Goal: Complete application form: Complete application form

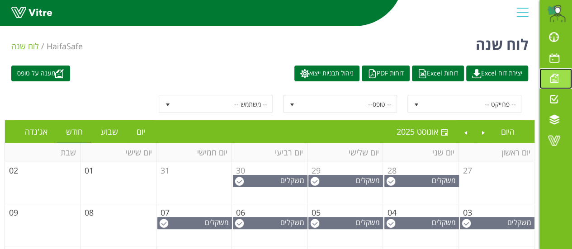
click at [554, 78] on span at bounding box center [554, 78] width 23 height 11
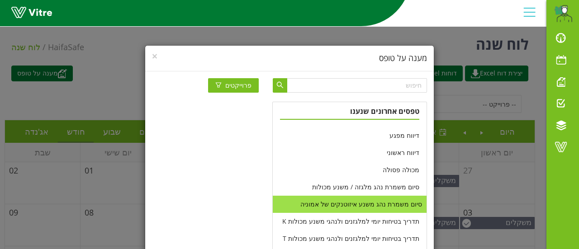
scroll to position [253, 0]
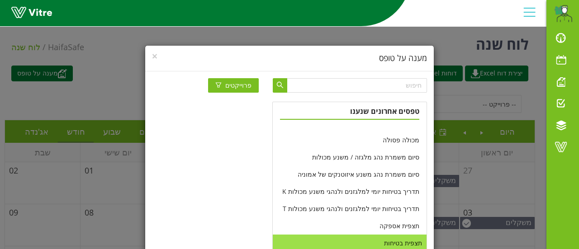
click at [390, 242] on li "תצפית בטיחות" at bounding box center [350, 243] width 154 height 17
click at [395, 242] on li "תצפית בטיחות" at bounding box center [350, 243] width 154 height 17
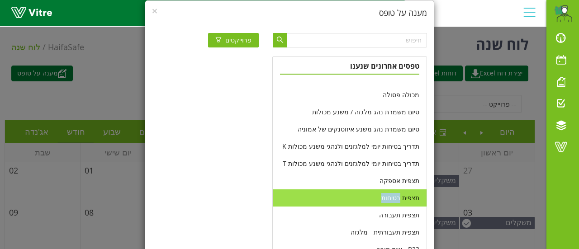
scroll to position [89, 0]
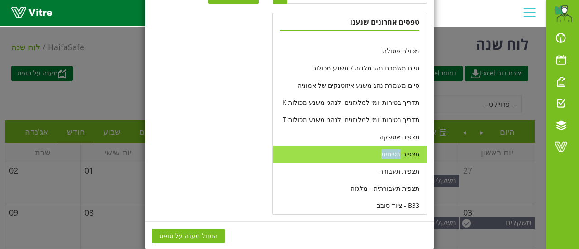
click at [208, 237] on span "התחל מענה על טופס" at bounding box center [188, 236] width 58 height 10
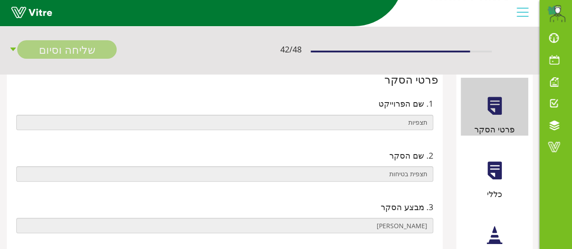
scroll to position [90, 0]
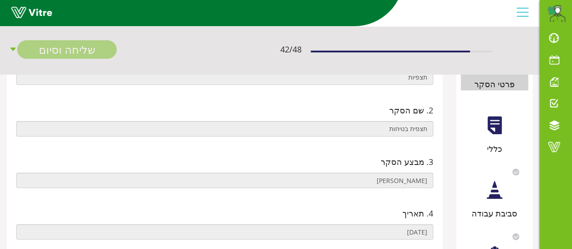
click at [492, 124] on div at bounding box center [495, 125] width 20 height 20
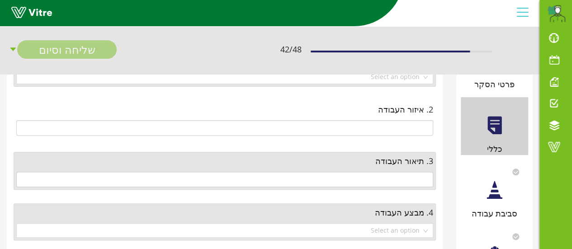
scroll to position [0, 0]
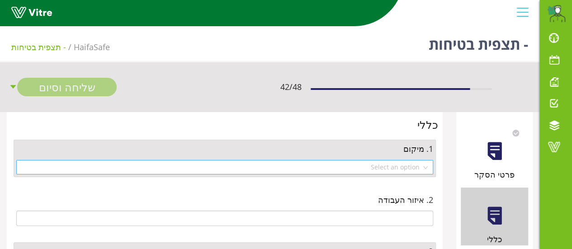
click at [425, 171] on div "Select an option" at bounding box center [224, 167] width 417 height 14
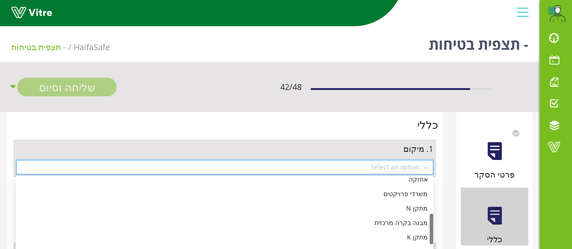
scroll to position [181, 0]
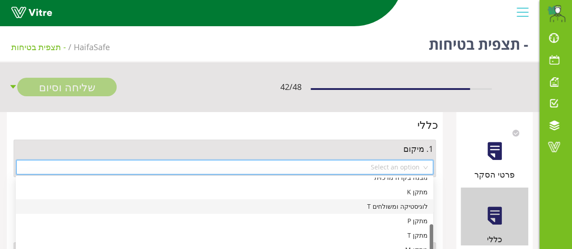
click at [394, 208] on div "לוגיסטיקה ומשולחים T" at bounding box center [224, 207] width 407 height 10
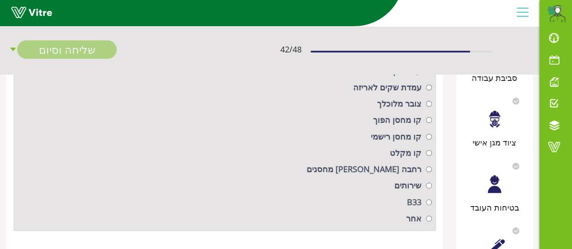
scroll to position [271, 0]
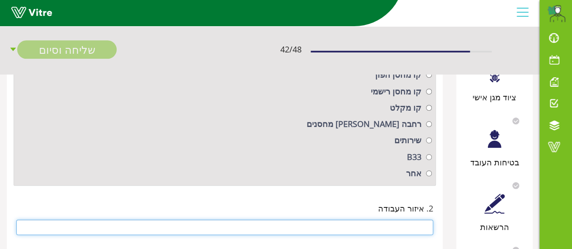
click at [401, 229] on input "text" at bounding box center [224, 227] width 417 height 15
type input "א"
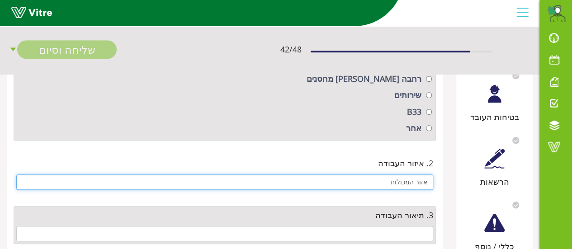
scroll to position [362, 0]
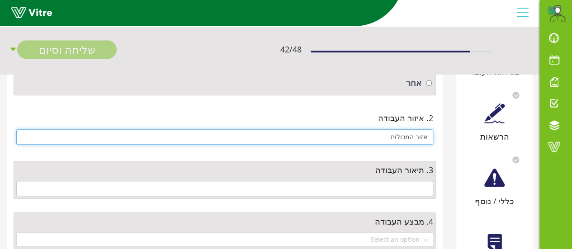
type input "אזור המכולות"
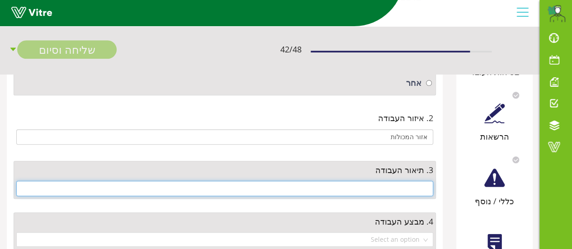
click at [395, 187] on input "text" at bounding box center [224, 188] width 417 height 15
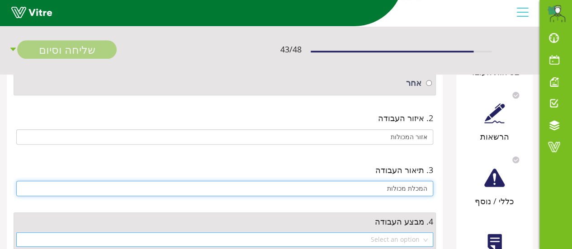
scroll to position [407, 0]
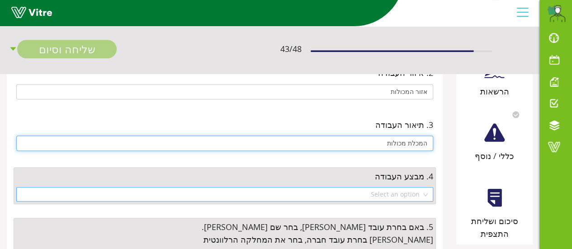
click at [425, 194] on div "Select an option" at bounding box center [224, 194] width 417 height 14
type input "המכלת מכולות"
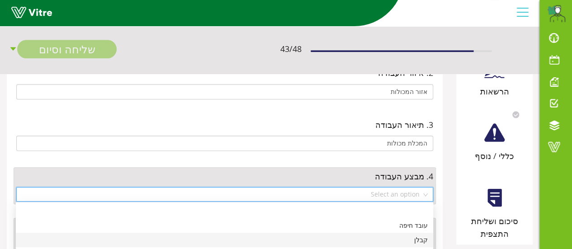
click at [426, 240] on div "קבלן" at bounding box center [224, 240] width 407 height 10
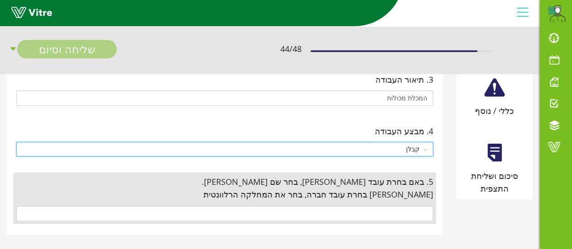
scroll to position [459, 0]
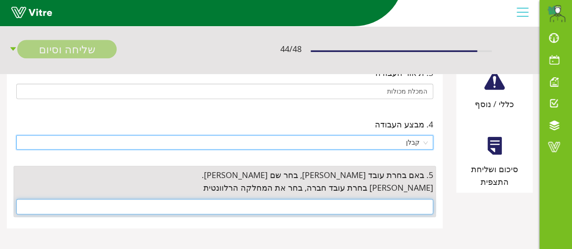
click at [418, 205] on input "text" at bounding box center [224, 206] width 417 height 15
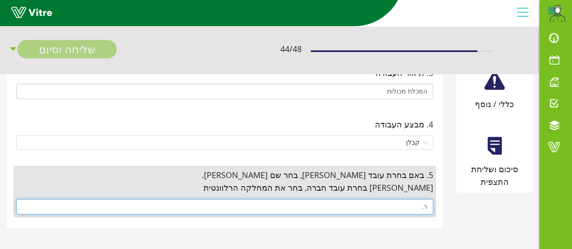
type input "ר"
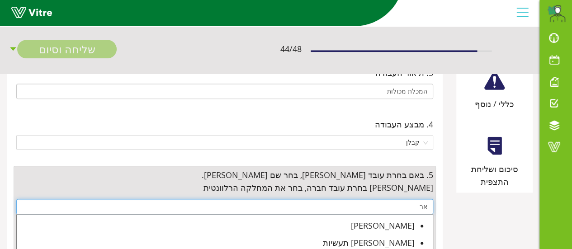
scroll to position [504, 0]
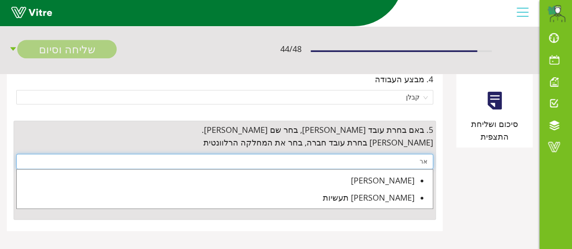
type input "א"
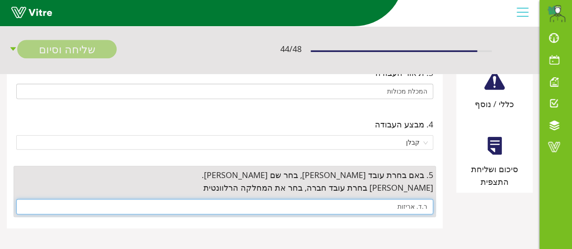
click at [313, 201] on input "ר.ד. אריזות" at bounding box center [224, 206] width 417 height 15
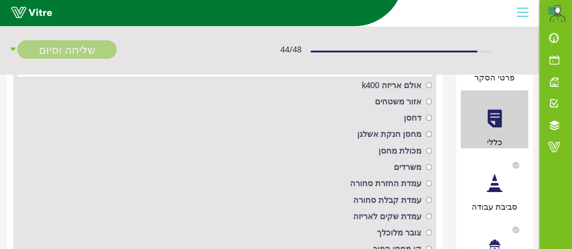
scroll to position [143, 0]
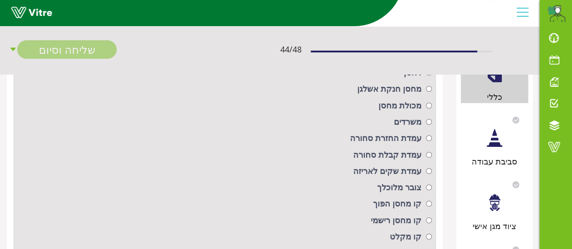
type input "ר.ד. אריזות"
click at [491, 139] on div at bounding box center [495, 138] width 20 height 20
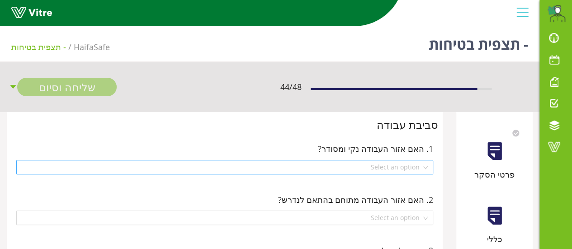
click at [426, 166] on div "Select an option" at bounding box center [224, 167] width 417 height 14
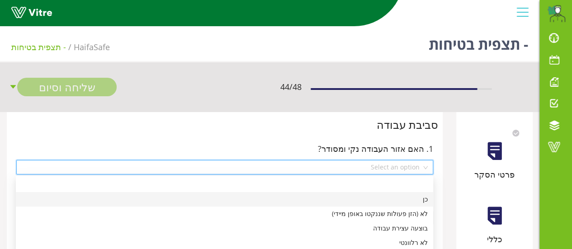
click at [424, 199] on div "כן" at bounding box center [224, 200] width 407 height 10
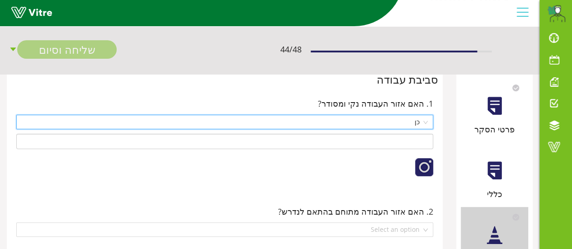
scroll to position [90, 0]
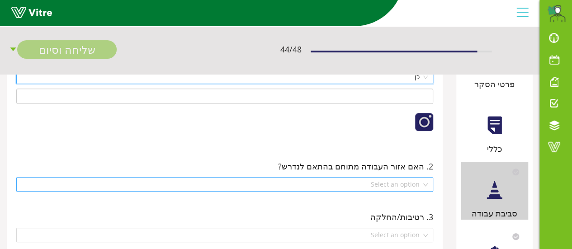
click at [426, 183] on div "Select an option" at bounding box center [224, 184] width 417 height 14
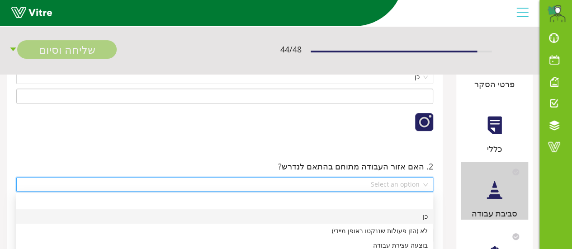
scroll to position [136, 0]
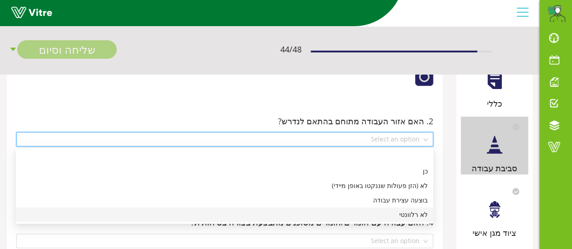
click at [415, 217] on div "לא רלוונטי" at bounding box center [224, 215] width 407 height 10
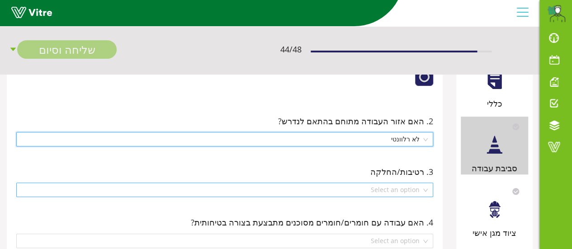
click at [428, 191] on div "Select an option" at bounding box center [224, 190] width 417 height 14
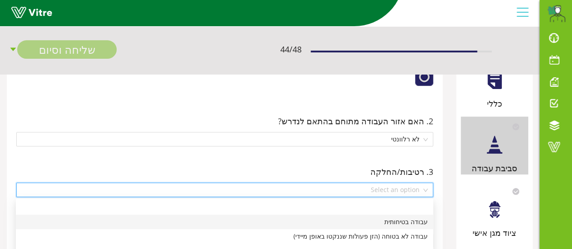
click at [425, 223] on div "עבודה בטיחותית" at bounding box center [224, 222] width 407 height 10
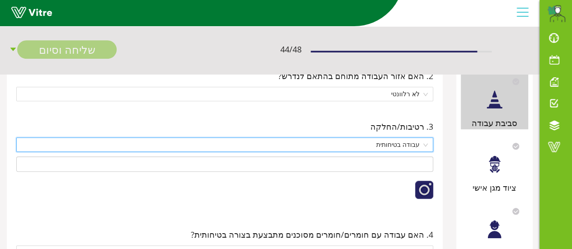
scroll to position [226, 0]
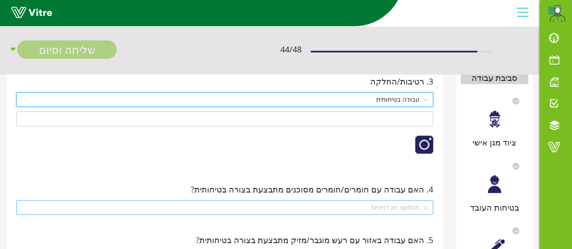
click at [425, 206] on div "Select an option" at bounding box center [224, 207] width 417 height 14
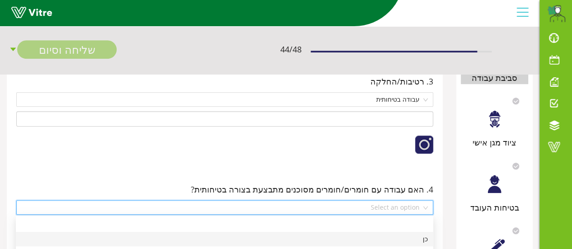
click at [422, 242] on div "כן" at bounding box center [224, 239] width 407 height 10
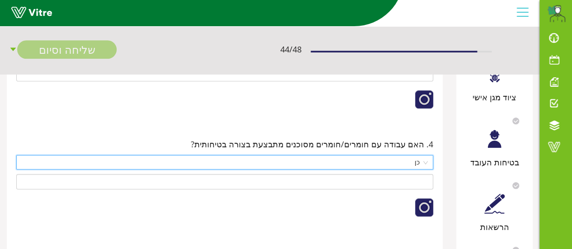
scroll to position [317, 0]
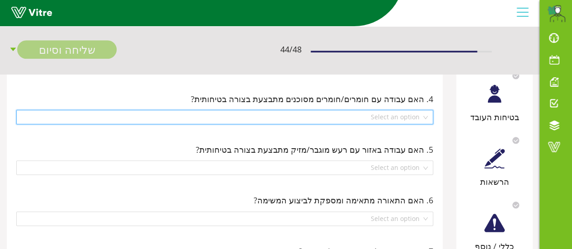
click at [428, 117] on div "Select an option" at bounding box center [224, 117] width 417 height 14
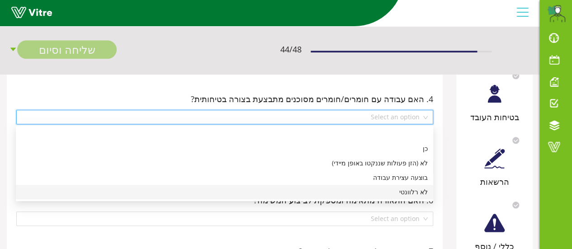
click at [418, 193] on div "לא רלוונטי" at bounding box center [224, 192] width 407 height 10
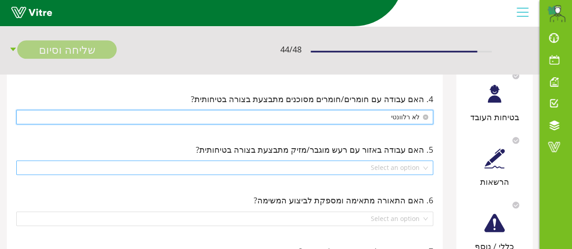
click at [427, 167] on div "Select an option" at bounding box center [224, 168] width 417 height 14
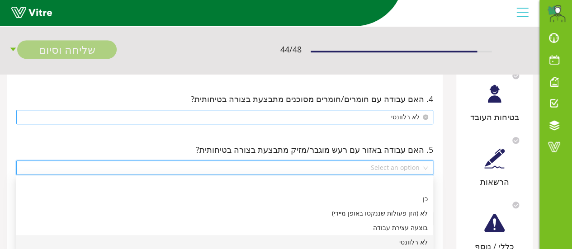
click at [411, 243] on div "לא רלוונטי" at bounding box center [224, 243] width 407 height 10
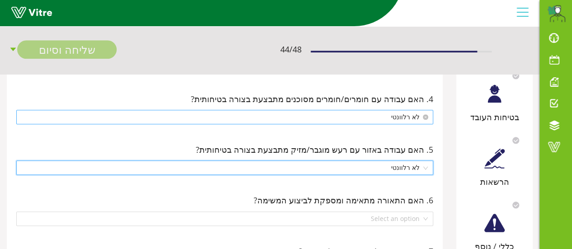
scroll to position [362, 0]
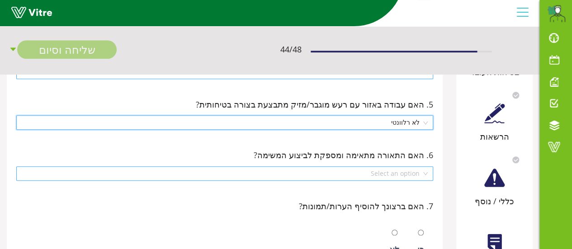
click at [428, 174] on div "Select an option" at bounding box center [224, 174] width 417 height 14
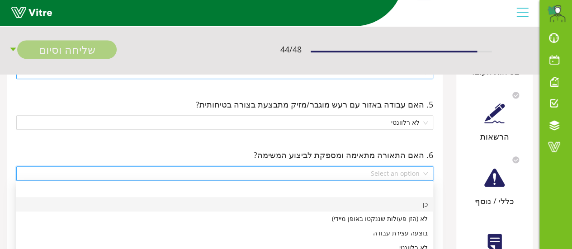
click at [423, 206] on div "כן" at bounding box center [224, 205] width 407 height 10
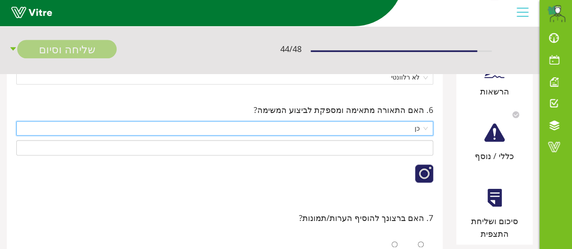
scroll to position [452, 0]
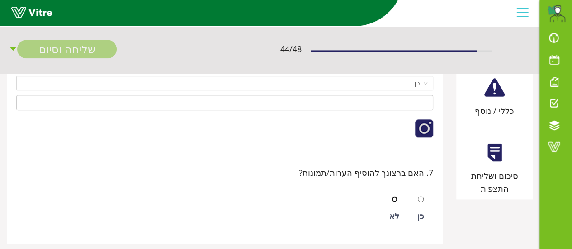
click at [397, 198] on input "radio" at bounding box center [395, 199] width 6 height 6
radio input "true"
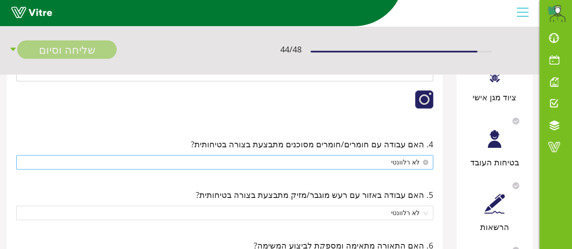
scroll to position [226, 0]
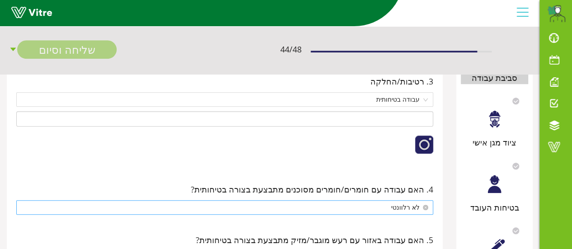
click at [493, 124] on div at bounding box center [495, 119] width 20 height 20
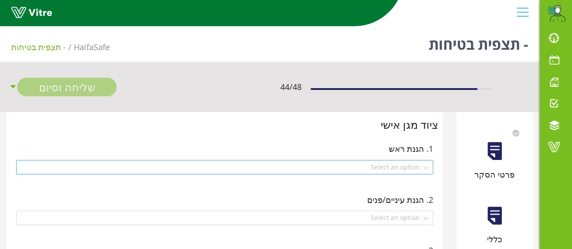
click at [426, 165] on div "Select an option" at bounding box center [224, 167] width 417 height 14
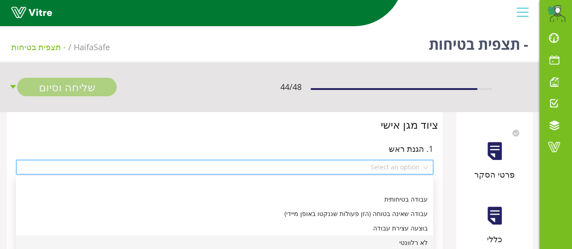
click at [423, 243] on div "לא רלוונטי" at bounding box center [224, 243] width 407 height 10
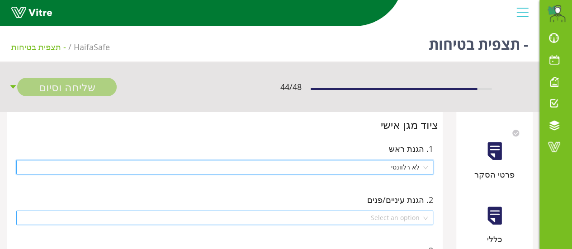
click at [426, 218] on div "Select an option" at bounding box center [224, 218] width 417 height 14
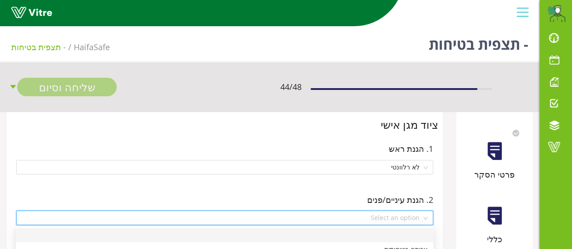
scroll to position [90, 0]
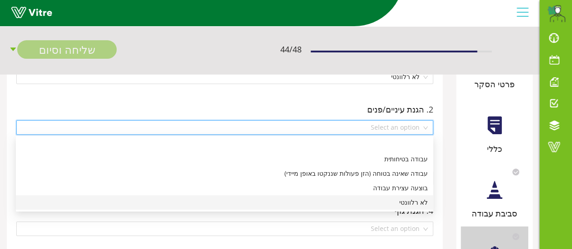
click at [421, 203] on div "לא רלוונטי" at bounding box center [224, 203] width 407 height 10
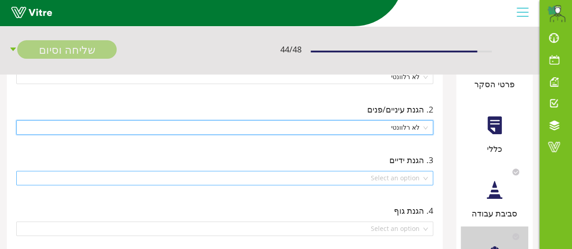
click at [426, 177] on div "Select an option" at bounding box center [224, 178] width 417 height 14
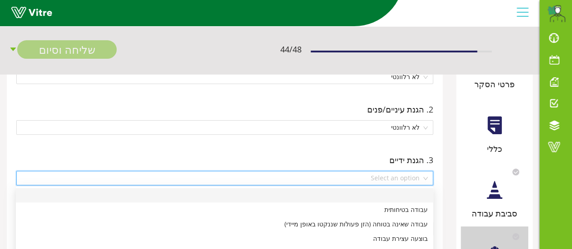
scroll to position [136, 0]
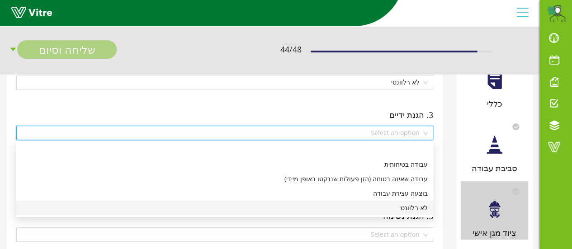
click at [421, 207] on div "לא רלוונטי" at bounding box center [224, 208] width 407 height 10
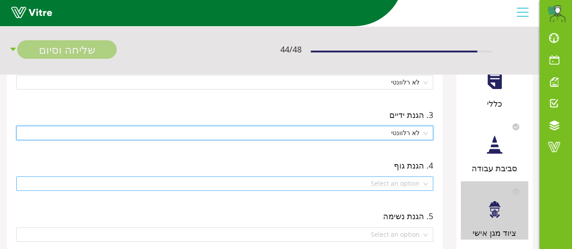
click at [427, 183] on div "Select an option" at bounding box center [224, 183] width 417 height 14
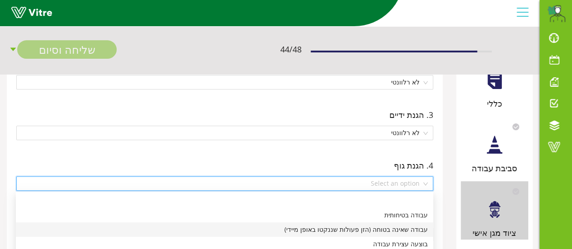
scroll to position [181, 0]
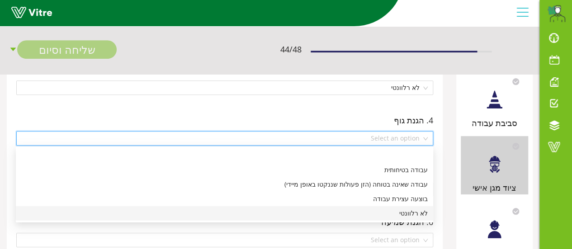
click at [416, 213] on div "לא רלוונטי" at bounding box center [224, 214] width 407 height 10
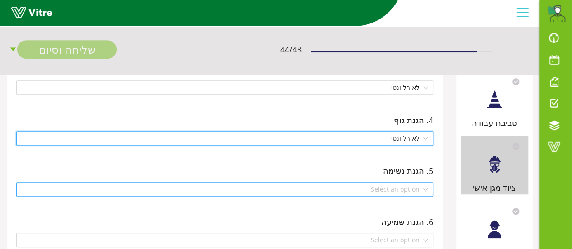
click at [426, 187] on div "Select an option" at bounding box center [224, 189] width 417 height 14
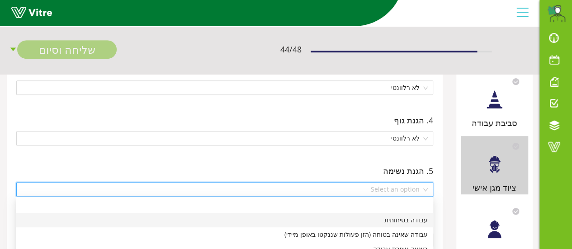
scroll to position [226, 0]
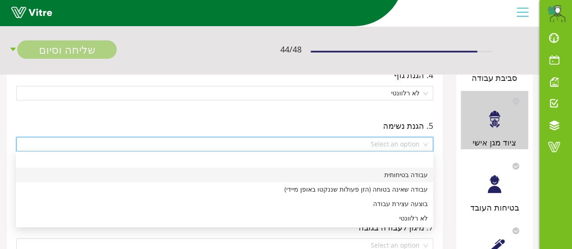
click at [422, 220] on div "לא רלוונטי" at bounding box center [224, 219] width 407 height 10
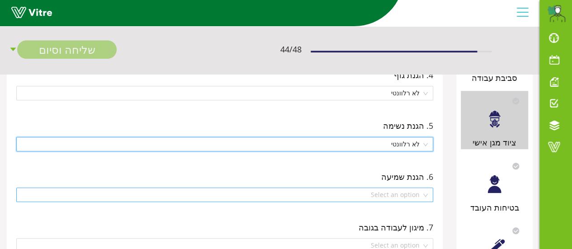
click at [427, 195] on div "Select an option" at bounding box center [224, 195] width 417 height 14
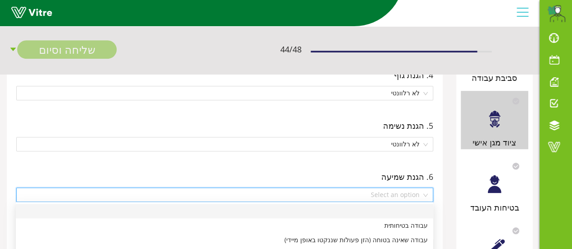
scroll to position [271, 0]
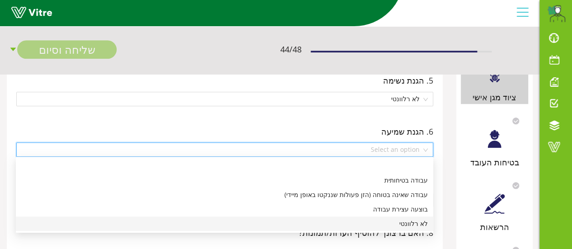
click at [424, 225] on div "לא רלוונטי" at bounding box center [224, 224] width 407 height 10
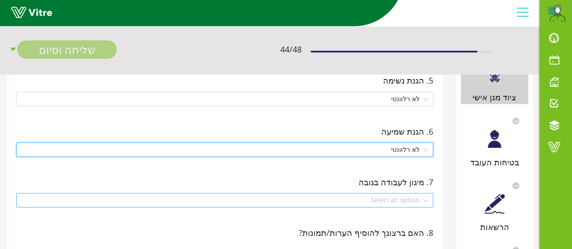
click at [427, 200] on div "Select an option" at bounding box center [224, 200] width 417 height 14
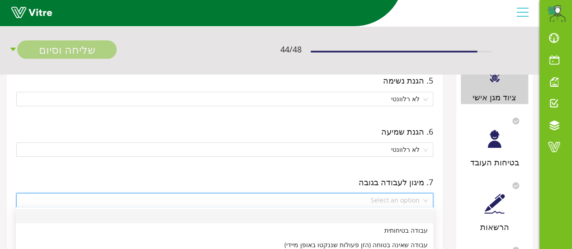
scroll to position [317, 0]
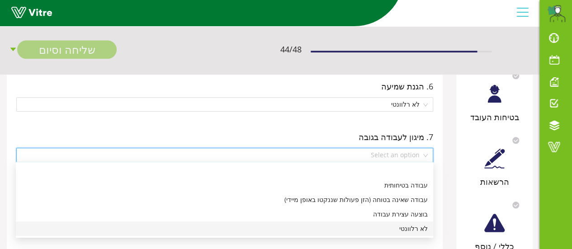
click at [425, 229] on div "לא רלוונטי" at bounding box center [224, 229] width 407 height 10
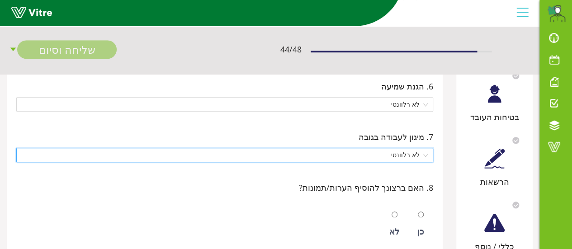
scroll to position [362, 0]
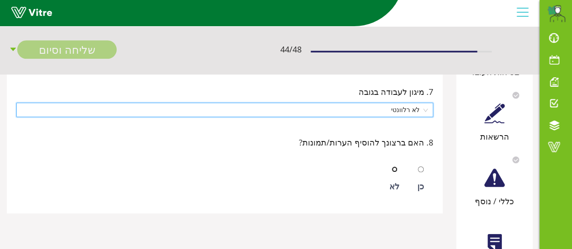
click at [395, 167] on input "radio" at bounding box center [395, 170] width 6 height 6
radio input "true"
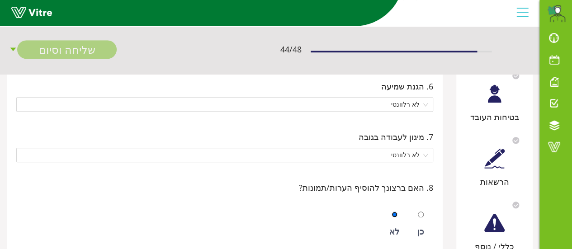
scroll to position [271, 0]
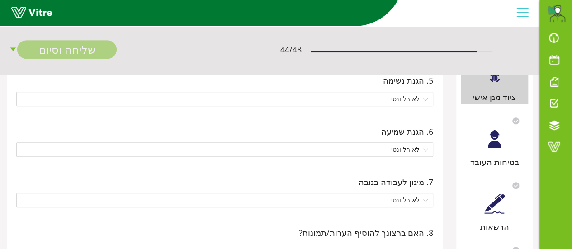
click at [485, 148] on div at bounding box center [495, 139] width 20 height 20
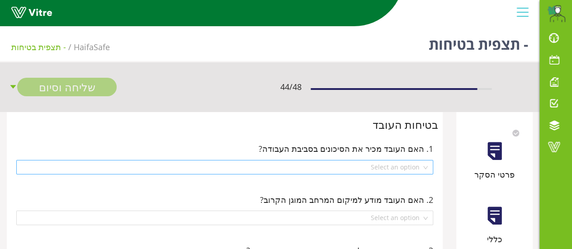
click at [426, 167] on div "Select an option" at bounding box center [224, 167] width 417 height 14
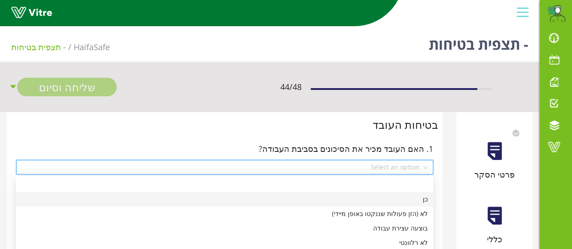
click at [427, 202] on div "כן" at bounding box center [224, 200] width 407 height 10
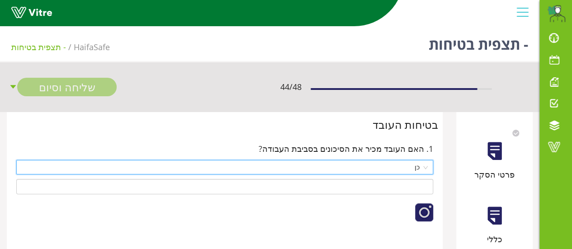
scroll to position [45, 0]
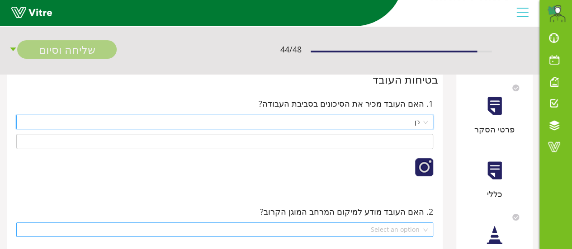
click at [425, 229] on div "Select an option" at bounding box center [224, 230] width 417 height 14
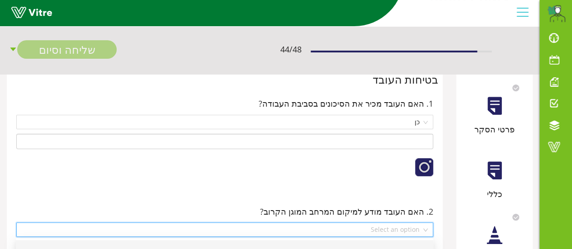
scroll to position [90, 0]
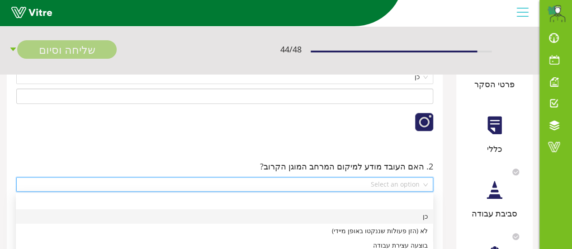
click at [424, 217] on div "כן" at bounding box center [224, 217] width 407 height 10
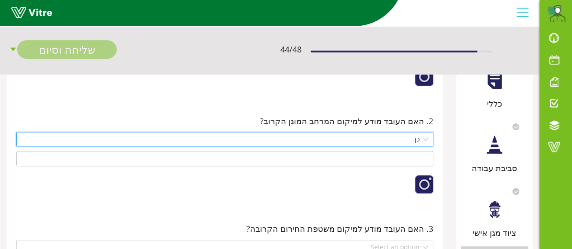
scroll to position [181, 0]
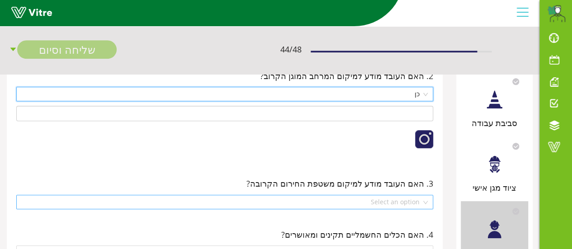
click at [425, 204] on div "Select an option" at bounding box center [224, 202] width 417 height 14
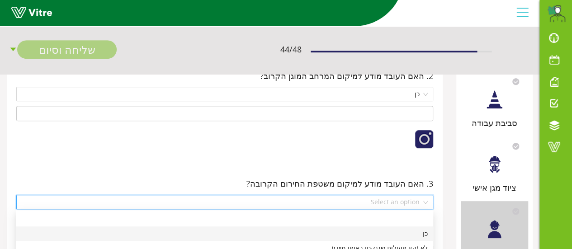
click at [423, 233] on div "כן" at bounding box center [224, 234] width 407 height 10
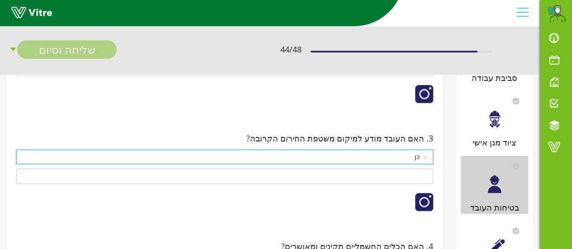
scroll to position [271, 0]
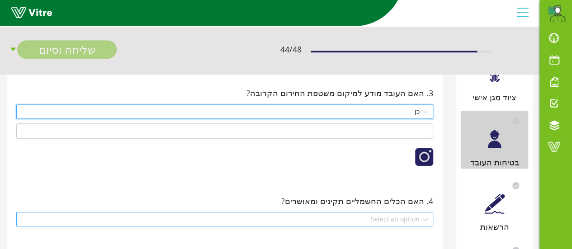
click at [427, 216] on div "Select an option" at bounding box center [224, 219] width 417 height 14
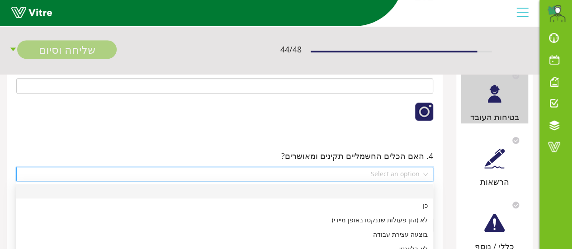
scroll to position [362, 0]
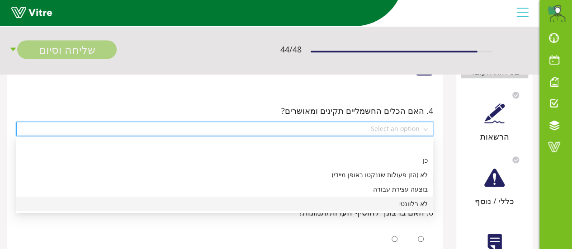
click at [423, 206] on div "לא רלוונטי" at bounding box center [224, 204] width 407 height 10
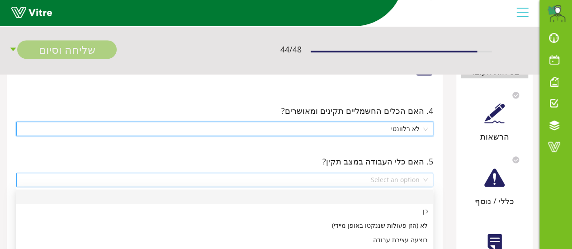
click at [426, 184] on div "Select an option" at bounding box center [224, 180] width 417 height 14
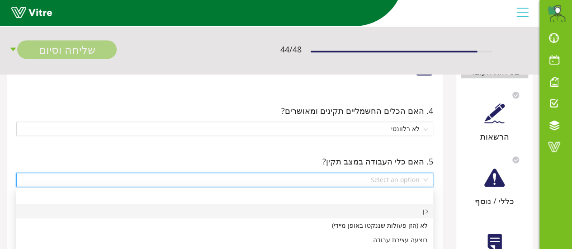
click at [425, 209] on div "כן" at bounding box center [224, 211] width 407 height 10
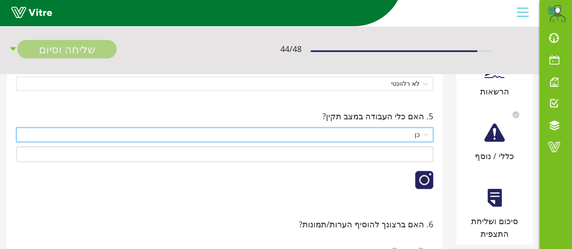
scroll to position [452, 0]
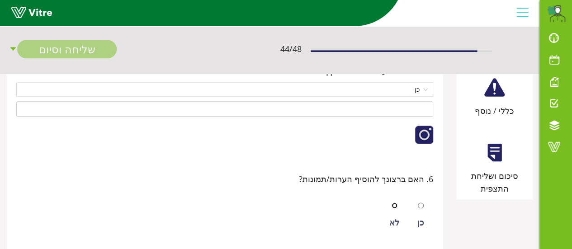
drag, startPoint x: 396, startPoint y: 203, endPoint x: 399, endPoint y: 199, distance: 4.9
click at [397, 203] on input "radio" at bounding box center [395, 206] width 6 height 6
radio input "true"
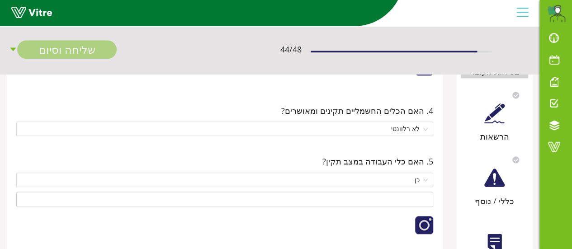
scroll to position [317, 0]
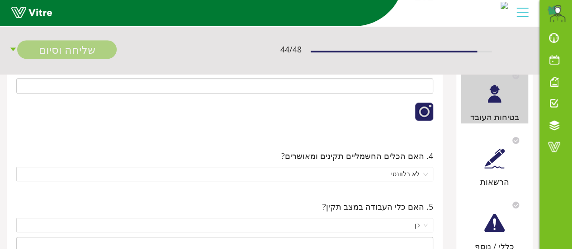
click at [502, 162] on div at bounding box center [495, 158] width 20 height 20
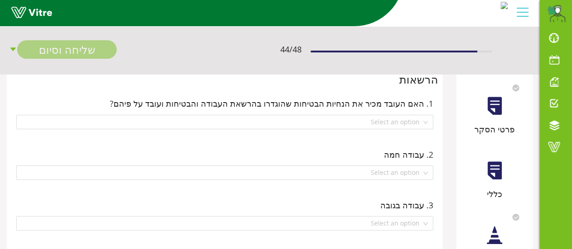
scroll to position [0, 0]
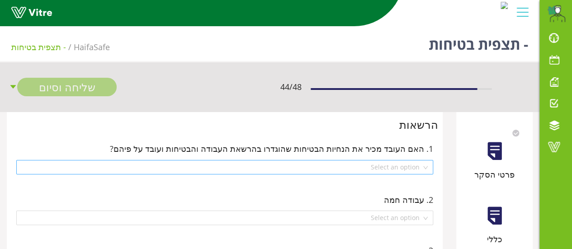
click at [429, 166] on div "Select an option" at bounding box center [224, 167] width 417 height 14
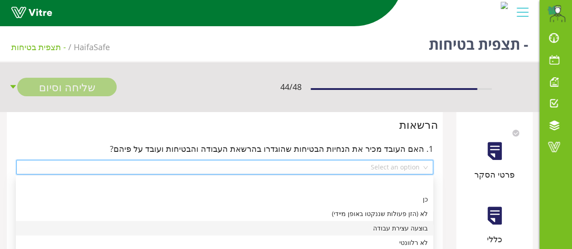
scroll to position [45, 0]
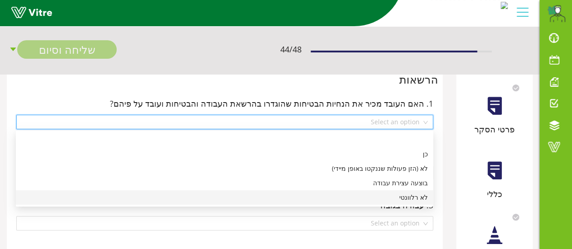
click at [418, 200] on div "לא רלוונטי" at bounding box center [224, 198] width 407 height 10
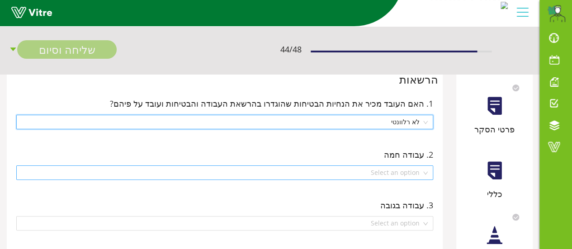
click at [428, 175] on div "Select an option" at bounding box center [224, 173] width 417 height 14
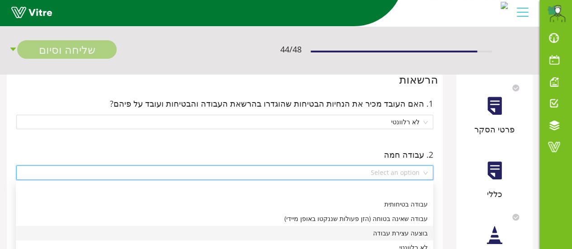
scroll to position [90, 0]
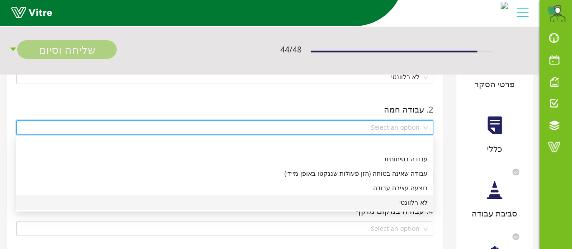
click at [421, 204] on div "לא רלוונטי" at bounding box center [224, 203] width 407 height 10
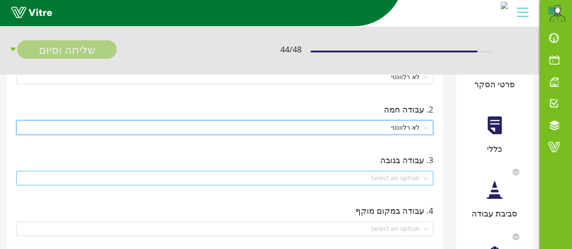
click at [426, 178] on div "Select an option" at bounding box center [224, 178] width 417 height 14
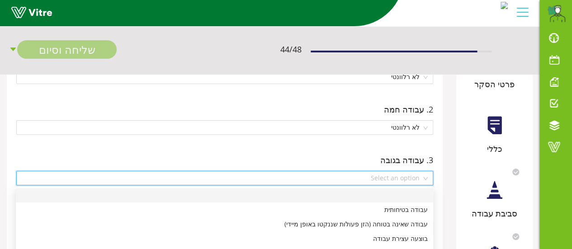
scroll to position [136, 0]
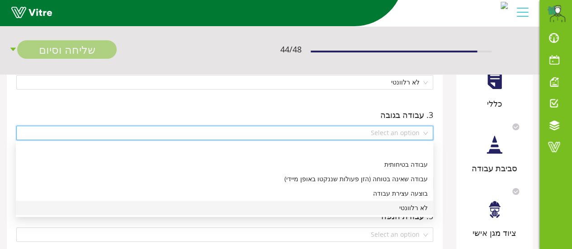
click at [423, 207] on div "לא רלוונטי" at bounding box center [224, 208] width 407 height 10
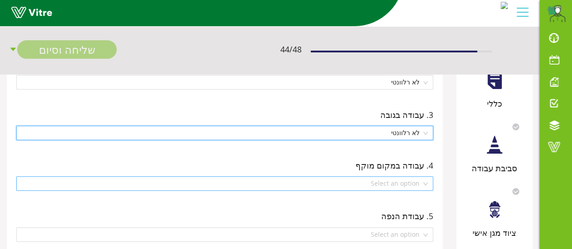
click at [427, 186] on div "Select an option" at bounding box center [224, 183] width 417 height 14
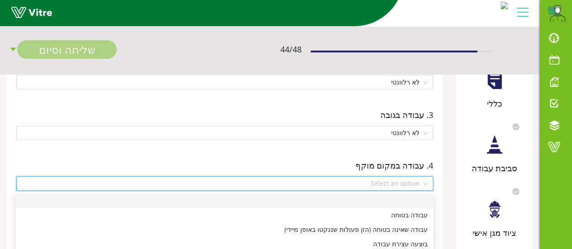
scroll to position [181, 0]
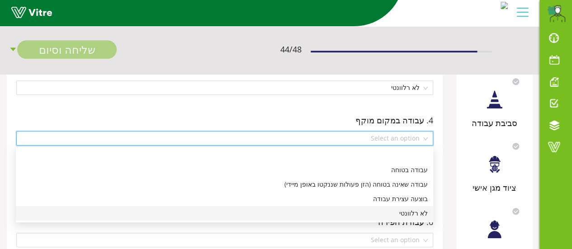
click at [421, 217] on div "לא רלוונטי" at bounding box center [224, 214] width 407 height 10
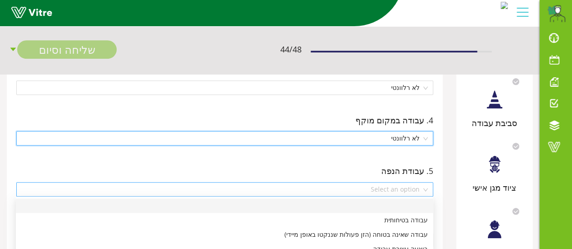
click at [426, 189] on div "Select an option" at bounding box center [224, 189] width 417 height 14
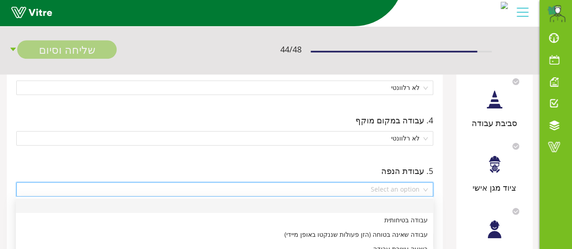
scroll to position [226, 0]
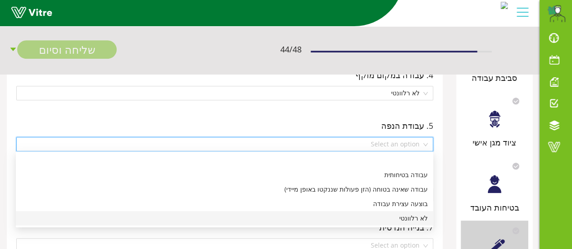
click at [421, 220] on div "לא רלוונטי" at bounding box center [224, 219] width 407 height 10
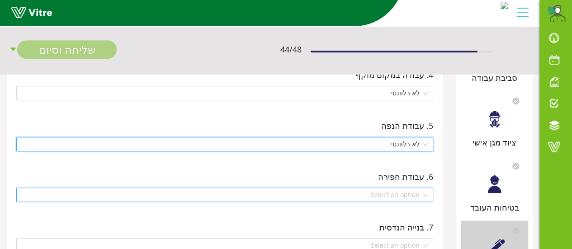
click at [428, 193] on div "Select an option" at bounding box center [224, 195] width 417 height 14
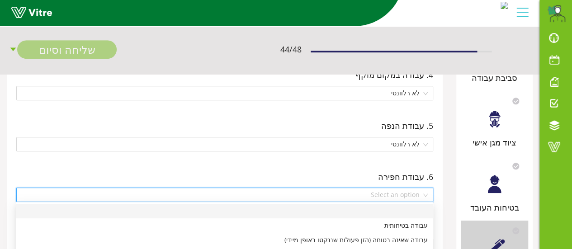
scroll to position [271, 0]
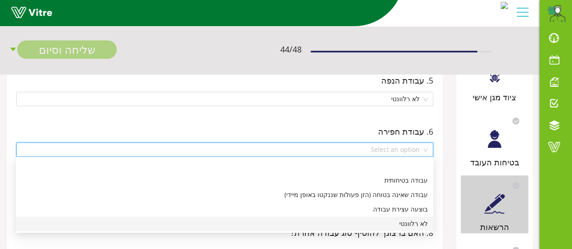
click at [428, 225] on div "לא רלוונטי" at bounding box center [225, 224] width 418 height 14
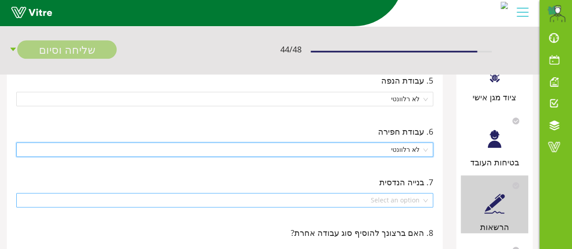
click at [426, 200] on div "Select an option" at bounding box center [224, 200] width 417 height 14
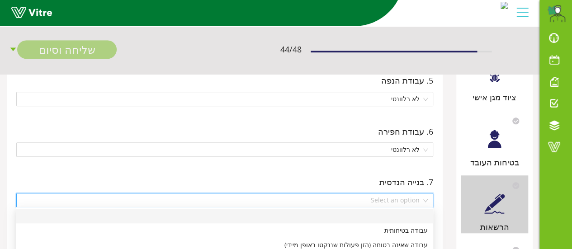
scroll to position [317, 0]
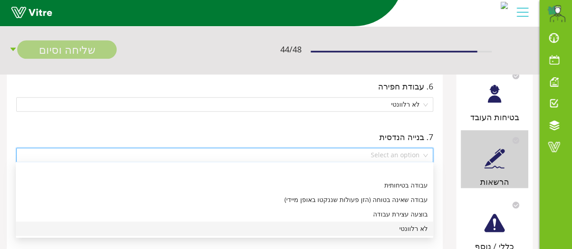
click at [422, 228] on div "לא רלוונטי" at bounding box center [224, 229] width 407 height 10
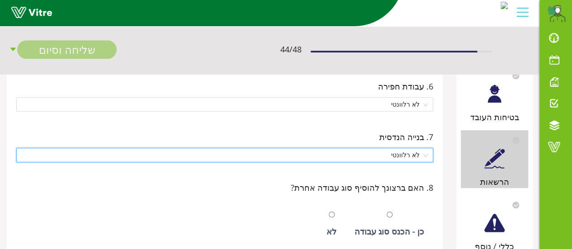
scroll to position [362, 0]
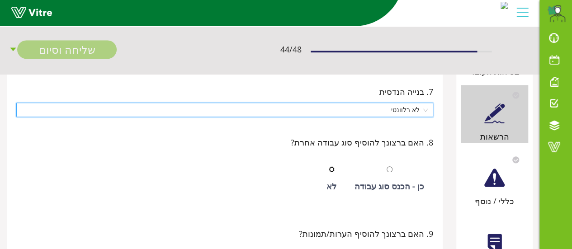
click at [335, 167] on input "radio" at bounding box center [332, 170] width 6 height 6
radio input "true"
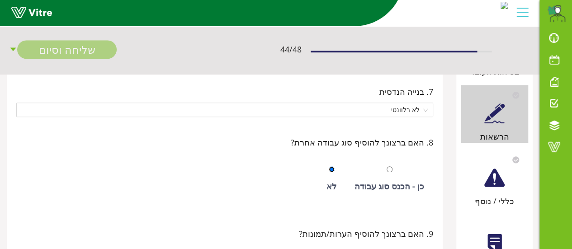
scroll to position [407, 0]
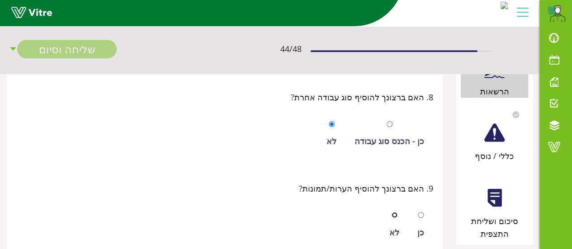
click at [394, 212] on input "radio" at bounding box center [395, 215] width 6 height 6
radio input "true"
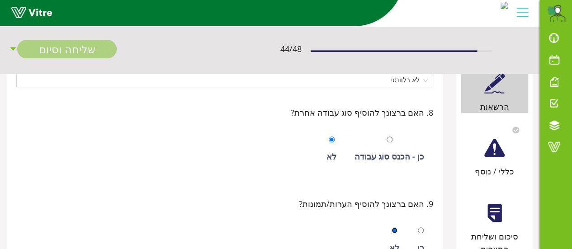
scroll to position [347, 0]
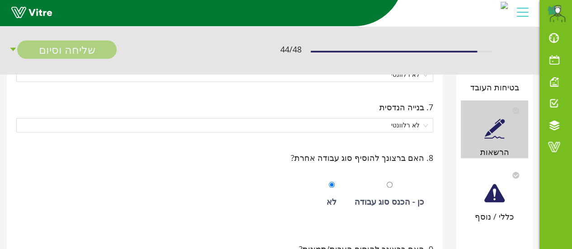
click at [486, 197] on div at bounding box center [495, 193] width 20 height 20
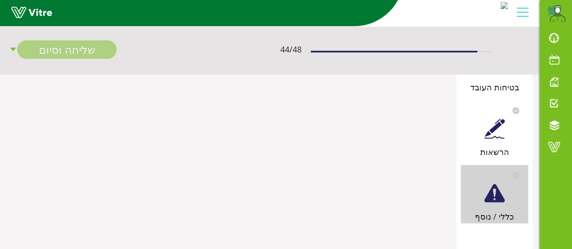
scroll to position [0, 0]
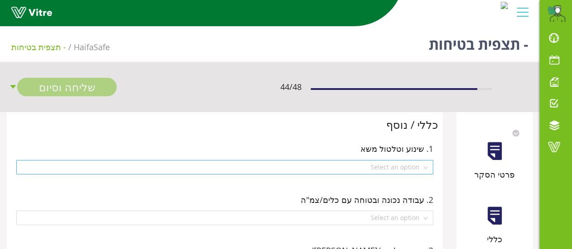
click at [425, 167] on div "Select an option" at bounding box center [224, 167] width 417 height 14
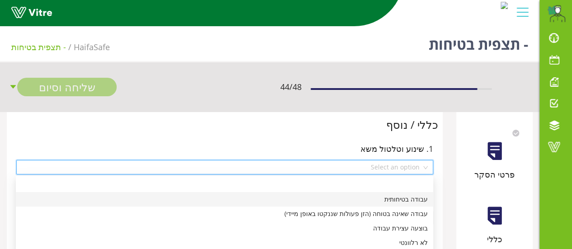
click at [421, 203] on div "עבודה בטיחותית" at bounding box center [224, 200] width 407 height 10
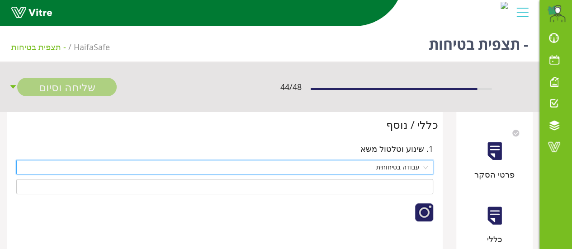
scroll to position [45, 0]
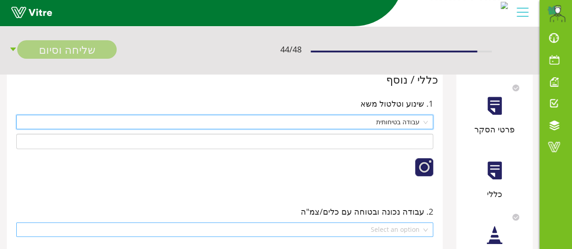
click at [427, 229] on div "Select an option" at bounding box center [224, 230] width 417 height 14
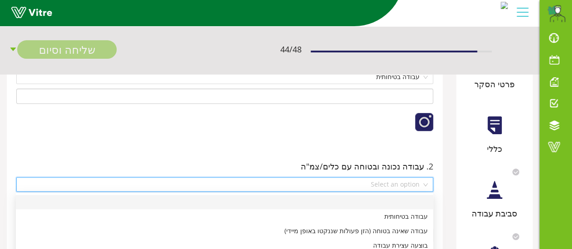
scroll to position [136, 0]
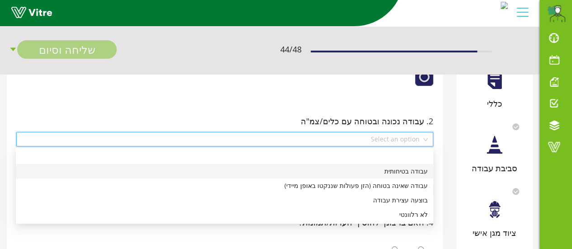
click at [397, 172] on div "עבודה בטיחותית" at bounding box center [224, 172] width 407 height 10
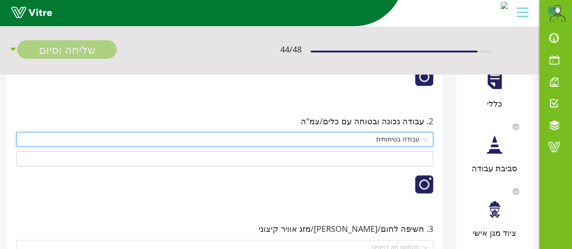
scroll to position [181, 0]
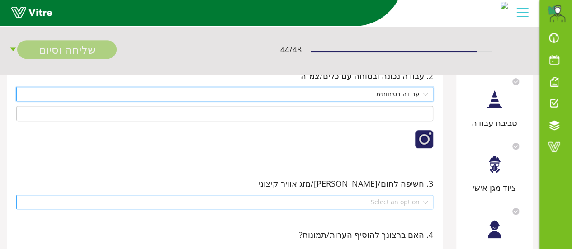
click at [426, 203] on div "Select an option" at bounding box center [224, 202] width 417 height 14
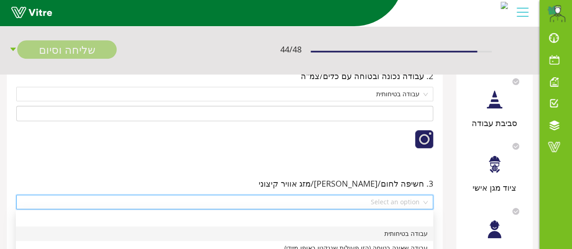
click at [423, 235] on div "עבודה בטיחותית" at bounding box center [224, 234] width 407 height 10
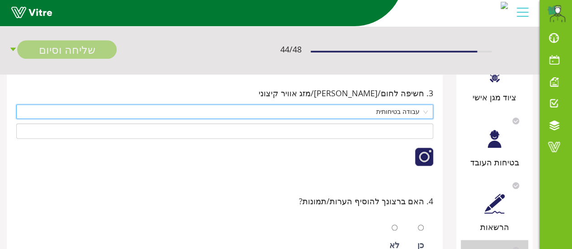
scroll to position [317, 0]
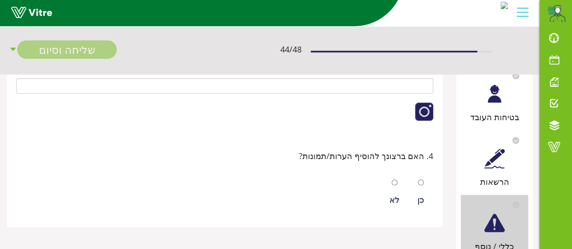
click at [396, 185] on div at bounding box center [395, 182] width 6 height 13
radio input "true"
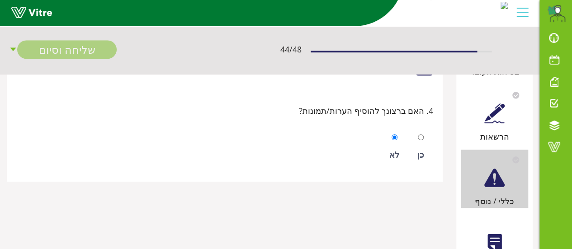
scroll to position [407, 0]
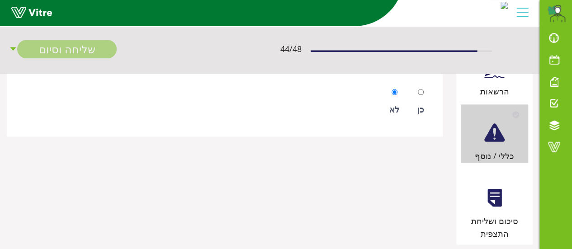
click at [491, 201] on div at bounding box center [495, 198] width 20 height 20
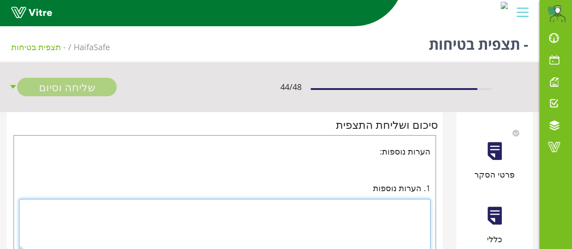
click at [425, 203] on textarea at bounding box center [225, 225] width 412 height 52
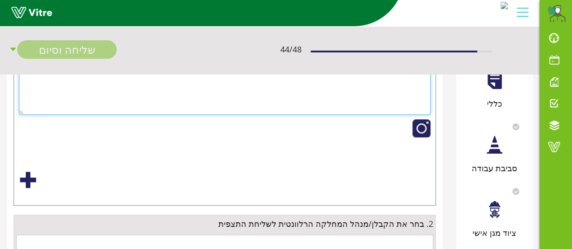
scroll to position [181, 0]
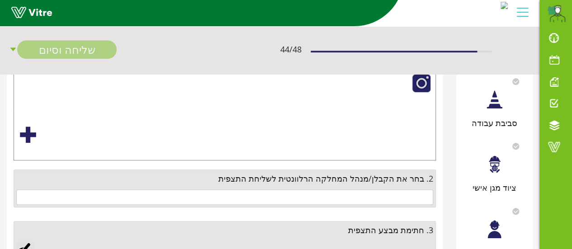
type textarea "עבודה תקינה"
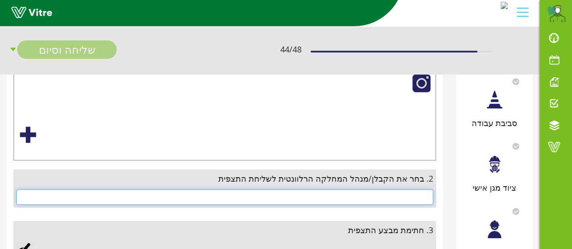
click at [423, 197] on input "text" at bounding box center [224, 197] width 417 height 15
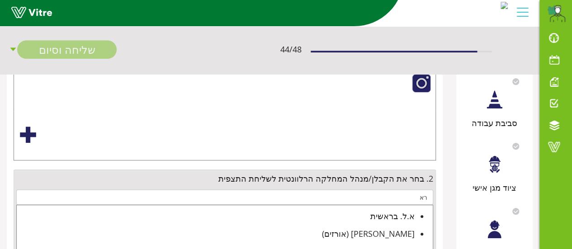
click at [404, 234] on div "[PERSON_NAME] (אורזים)" at bounding box center [216, 234] width 398 height 13
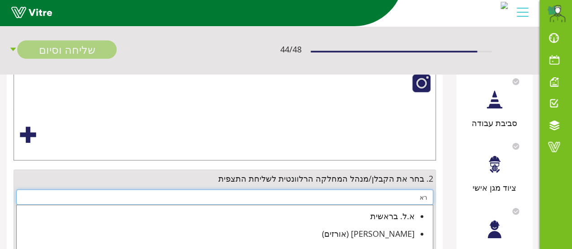
type input "[PERSON_NAME] (אורזים)"
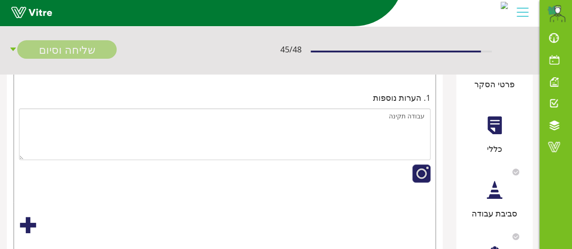
scroll to position [0, 0]
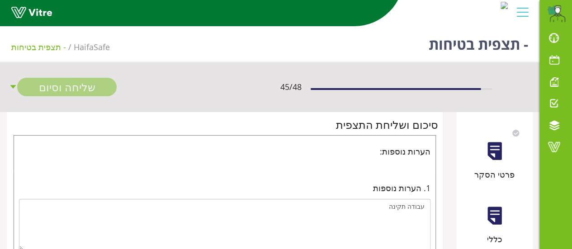
click at [495, 213] on div at bounding box center [495, 216] width 20 height 20
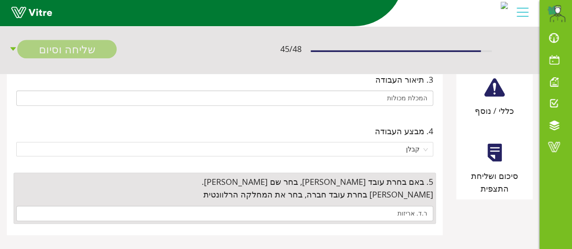
scroll to position [459, 0]
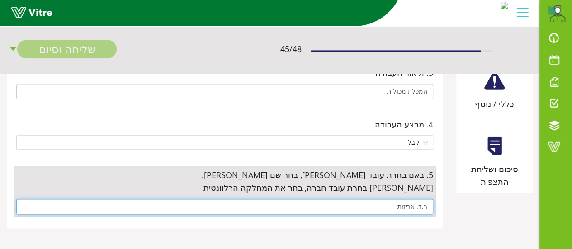
drag, startPoint x: 393, startPoint y: 207, endPoint x: 479, endPoint y: 210, distance: 86.5
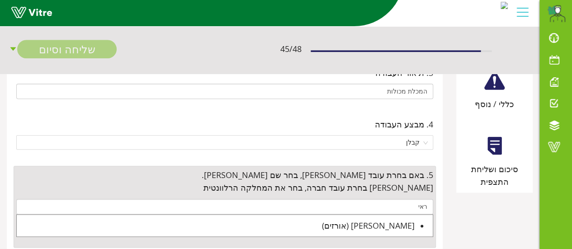
click at [403, 226] on div "[PERSON_NAME] (אורזים)" at bounding box center [216, 225] width 398 height 13
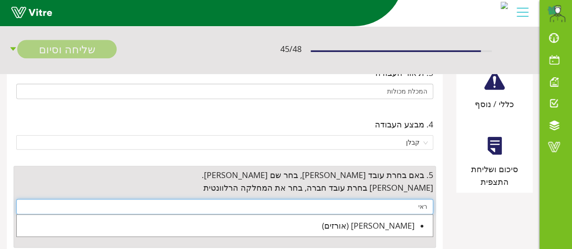
type input "[PERSON_NAME] (אורזים)"
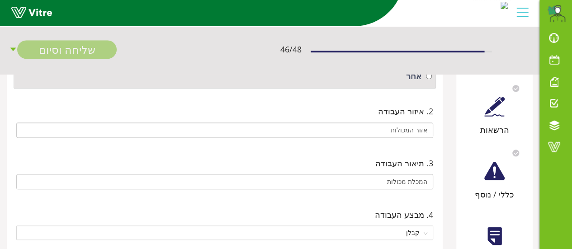
scroll to position [414, 0]
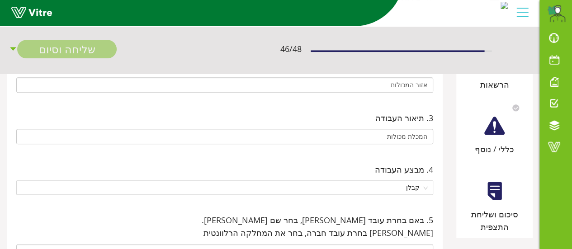
click at [496, 193] on div at bounding box center [495, 191] width 20 height 20
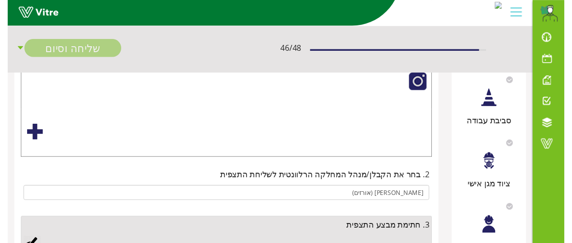
scroll to position [226, 0]
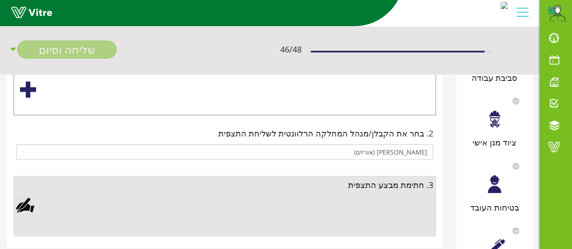
click at [22, 204] on div at bounding box center [25, 205] width 18 height 18
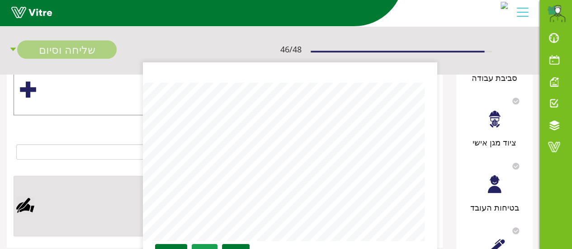
click at [205, 247] on link "Save" at bounding box center [205, 251] width 26 height 15
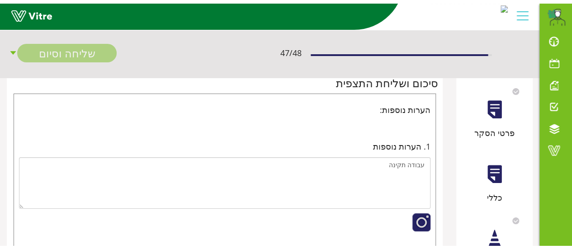
scroll to position [0, 0]
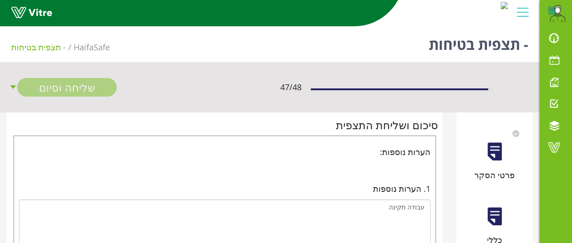
click at [488, 208] on div at bounding box center [495, 216] width 20 height 20
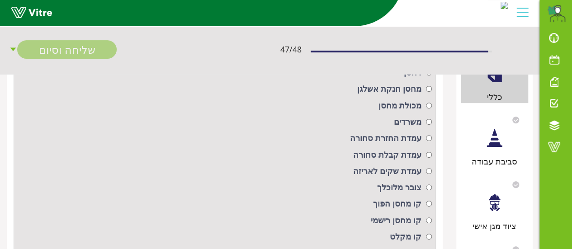
scroll to position [97, 0]
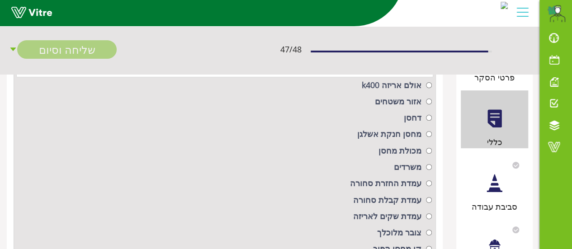
click at [491, 183] on div at bounding box center [495, 183] width 20 height 20
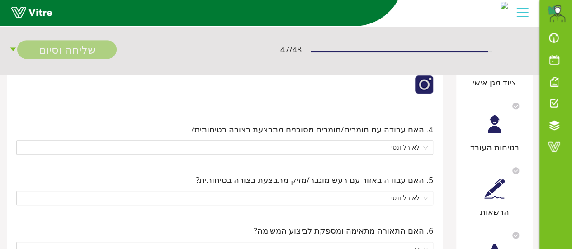
scroll to position [105, 0]
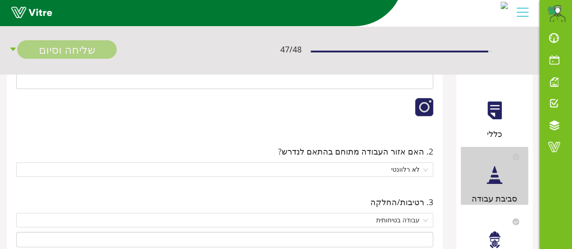
click at [489, 235] on div at bounding box center [495, 240] width 20 height 20
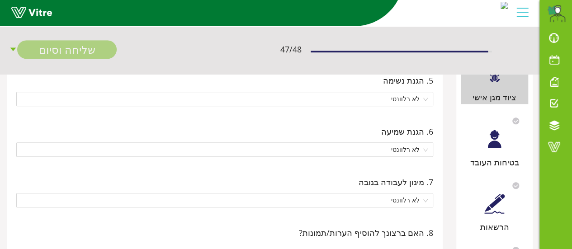
scroll to position [226, 0]
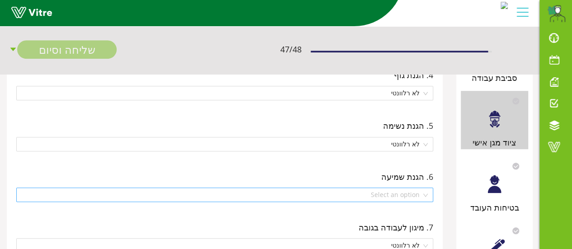
click at [426, 195] on div "Select an option" at bounding box center [224, 195] width 417 height 14
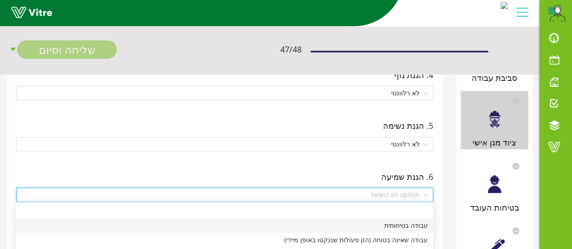
click at [420, 229] on div "עבודה בטיחותית" at bounding box center [224, 226] width 407 height 10
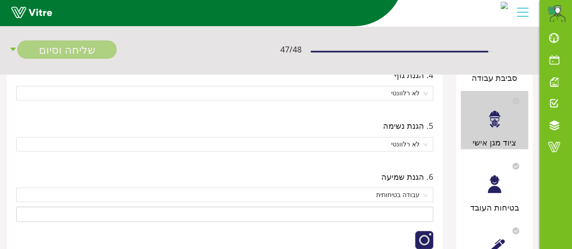
click at [498, 187] on div at bounding box center [495, 184] width 20 height 20
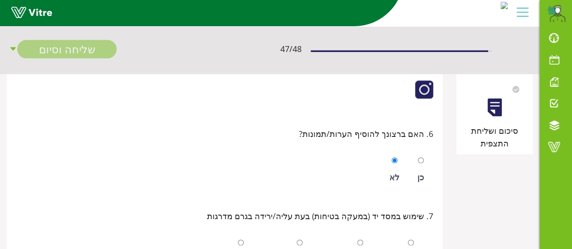
scroll to position [543, 0]
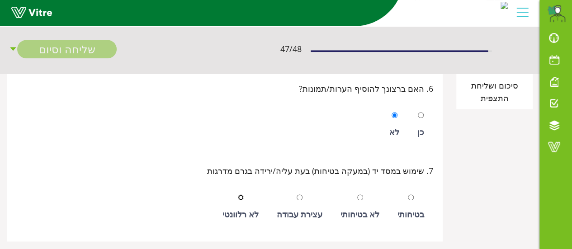
click at [244, 196] on input "radio" at bounding box center [241, 198] width 6 height 6
radio input "true"
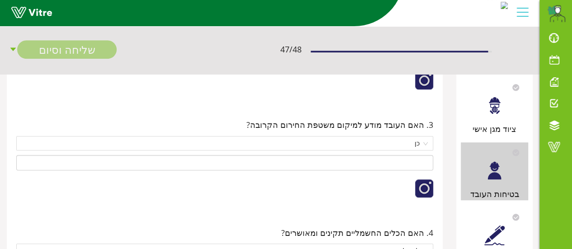
scroll to position [285, 0]
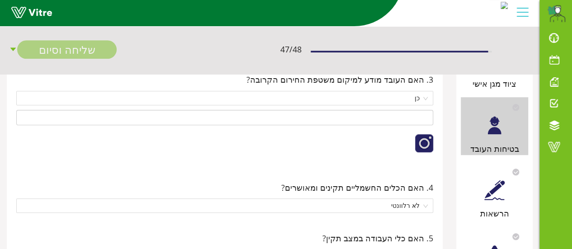
click at [491, 184] on div at bounding box center [495, 190] width 20 height 20
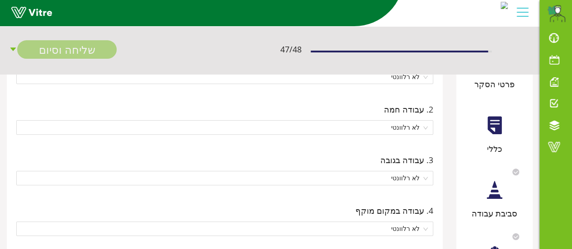
scroll to position [45, 0]
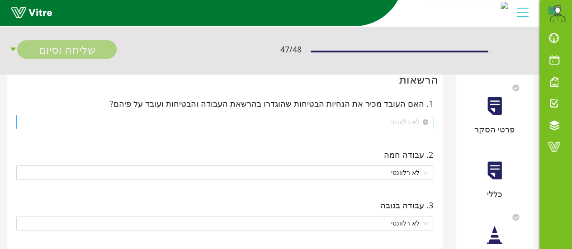
click at [423, 124] on span "לא רלוונטי" at bounding box center [225, 122] width 406 height 14
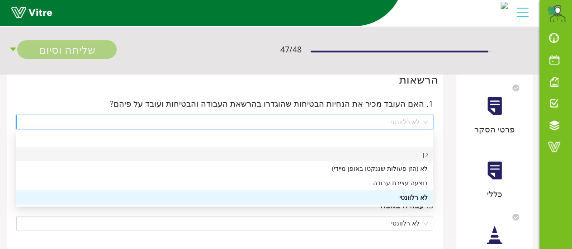
click at [420, 156] on div "כן" at bounding box center [224, 154] width 407 height 10
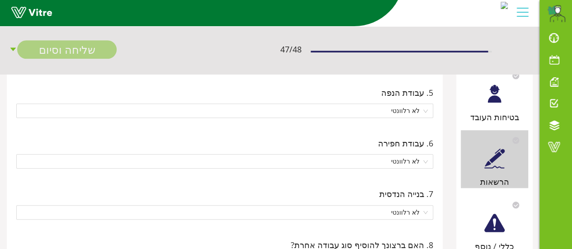
scroll to position [362, 0]
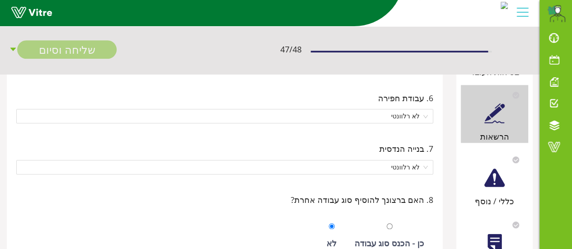
click at [490, 180] on div at bounding box center [495, 178] width 20 height 20
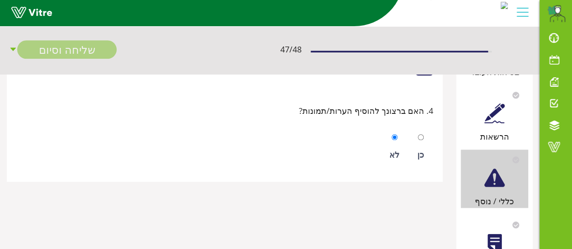
scroll to position [407, 0]
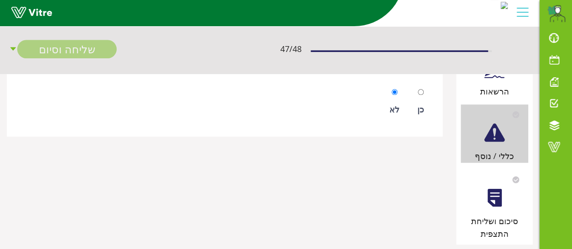
click at [494, 202] on div at bounding box center [495, 198] width 20 height 20
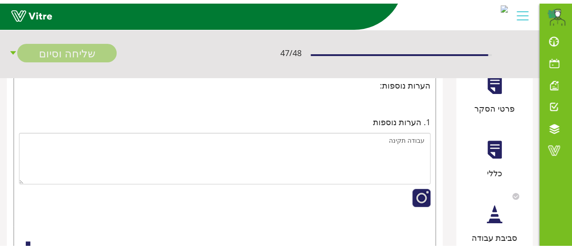
scroll to position [0, 0]
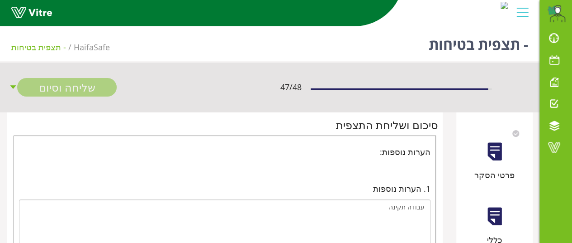
click at [500, 144] on div at bounding box center [495, 151] width 20 height 20
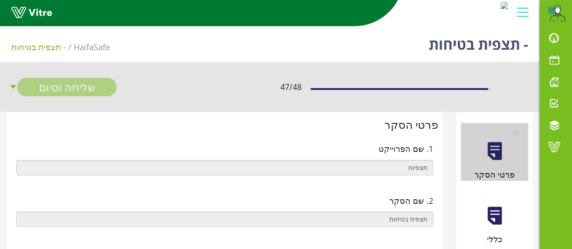
click at [490, 211] on div at bounding box center [495, 216] width 20 height 20
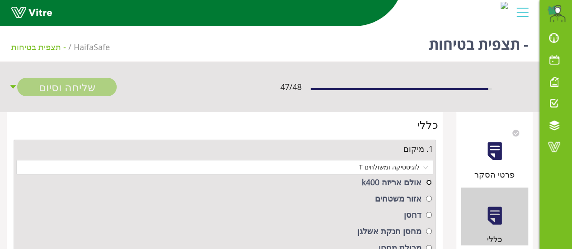
click at [428, 182] on input "radio" at bounding box center [429, 183] width 6 height 6
radio input "true"
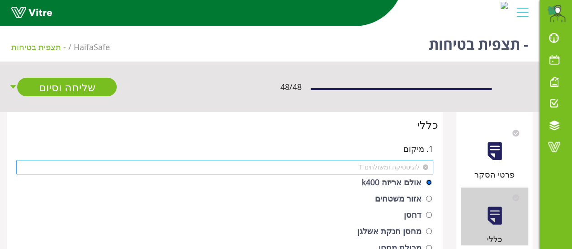
click at [382, 170] on span "לוגיסטיקה ומשולחים T" at bounding box center [225, 168] width 406 height 14
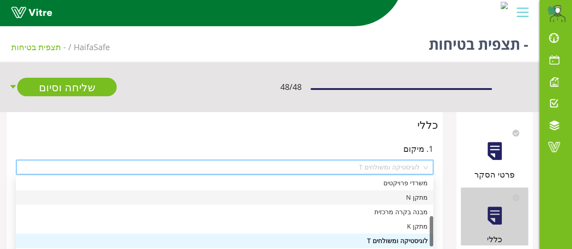
scroll to position [192, 0]
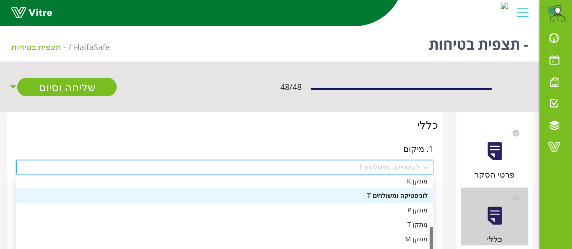
click at [376, 195] on div "לוגיסטיקה ומשולחים T" at bounding box center [224, 196] width 407 height 10
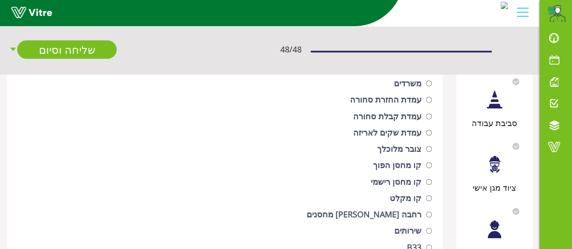
scroll to position [226, 0]
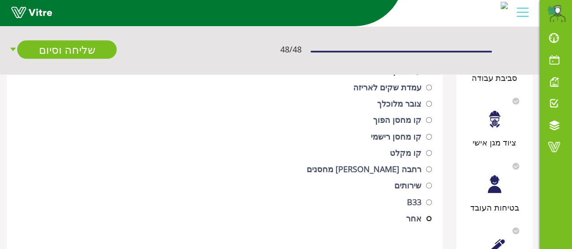
radio input "true"
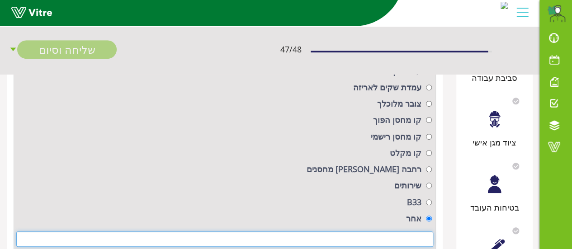
click at [414, 237] on input at bounding box center [224, 239] width 417 height 15
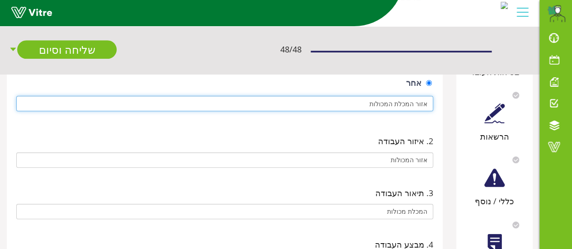
scroll to position [407, 0]
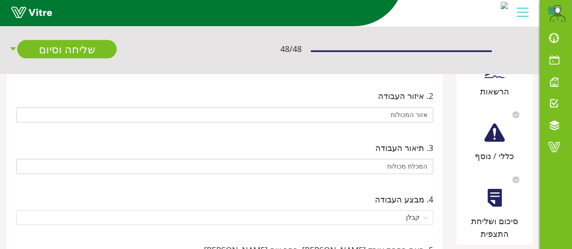
type input "אזור המכלת המכולות"
click at [490, 202] on div at bounding box center [495, 198] width 20 height 20
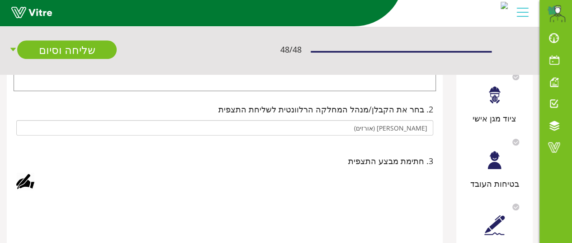
scroll to position [70, 0]
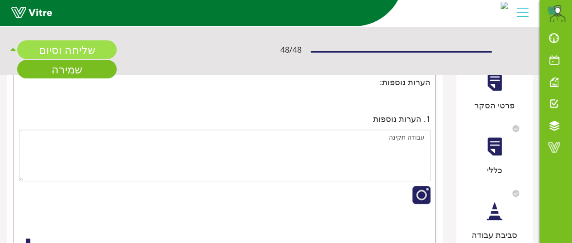
click at [73, 47] on link "שליחה וסיום" at bounding box center [67, 49] width 100 height 19
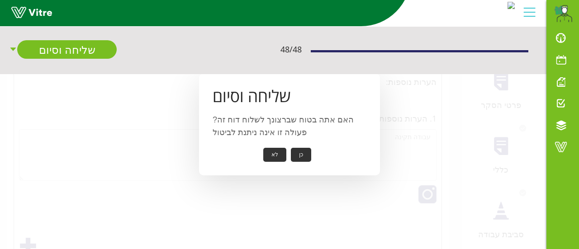
click at [299, 158] on button "כן" at bounding box center [301, 155] width 20 height 14
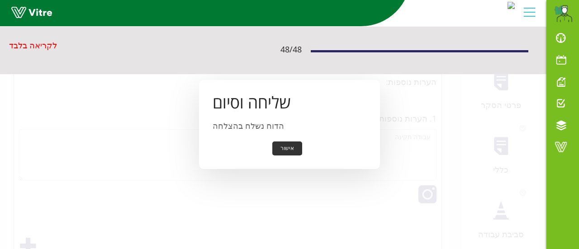
click at [288, 150] on button "אישור" at bounding box center [287, 149] width 30 height 14
